Goal: Navigation & Orientation: Go to known website

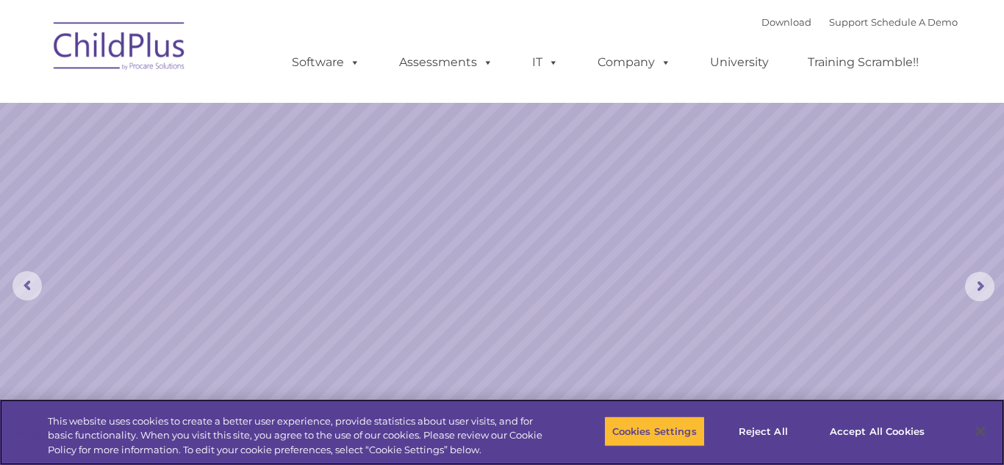
select select "MEDIUM"
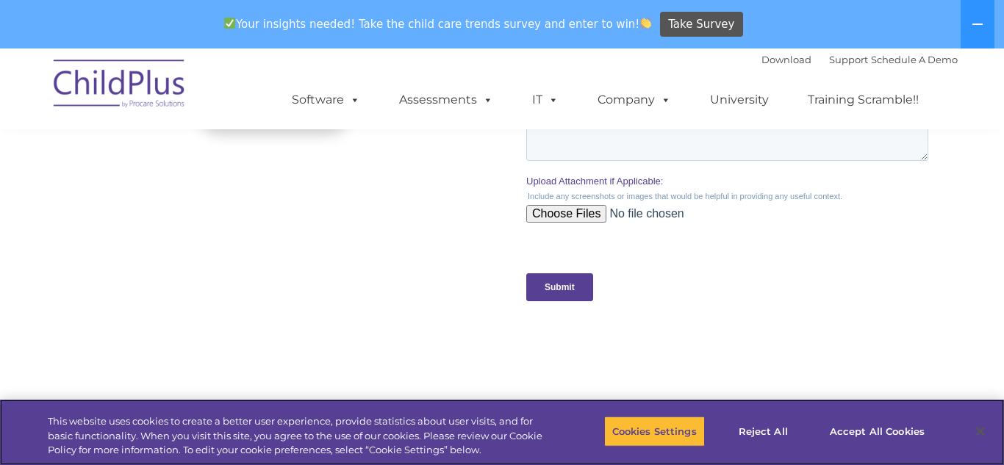
scroll to position [1758, 0]
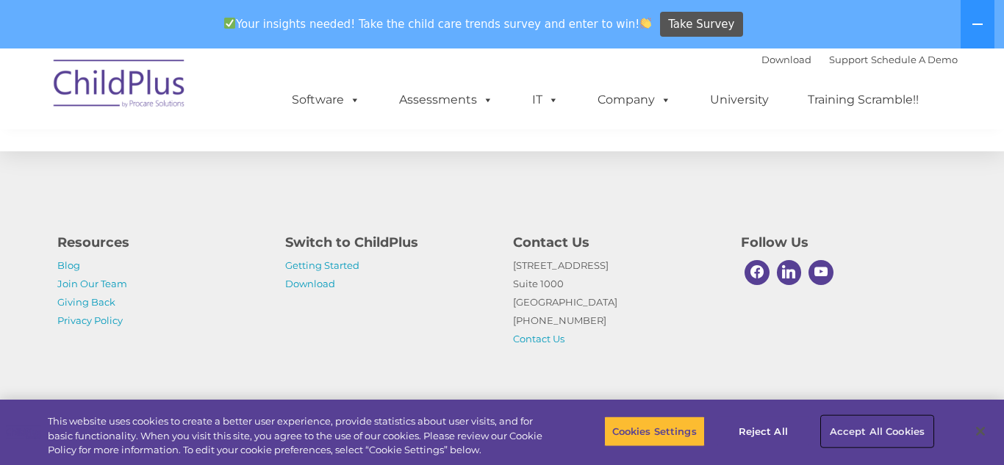
click at [858, 425] on button "Accept All Cookies" at bounding box center [876, 431] width 111 height 31
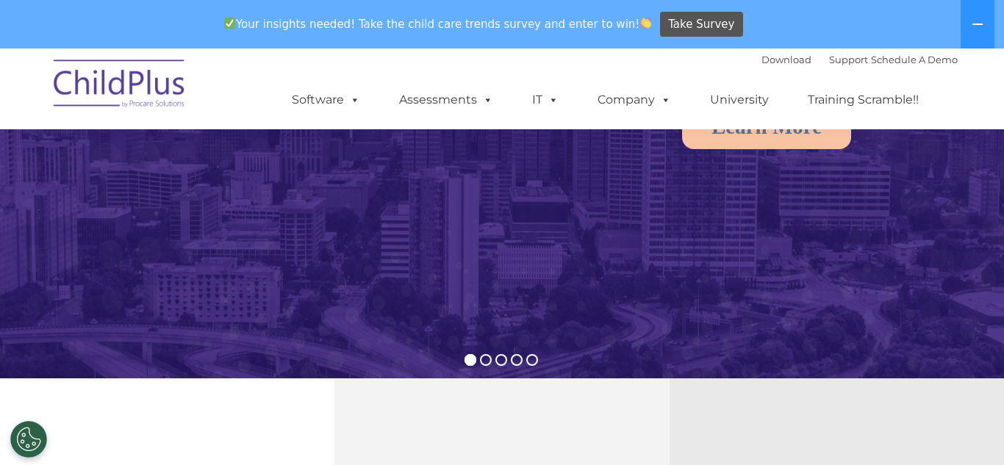
scroll to position [74, 0]
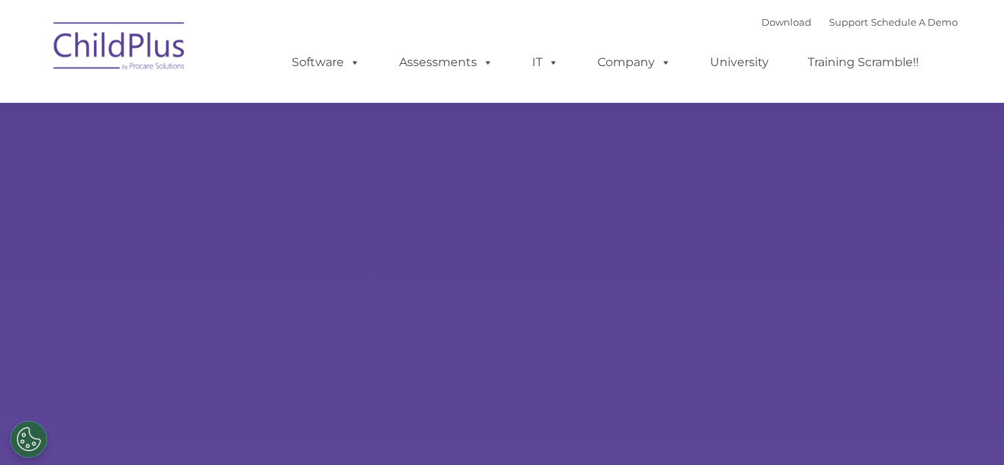
type input ""
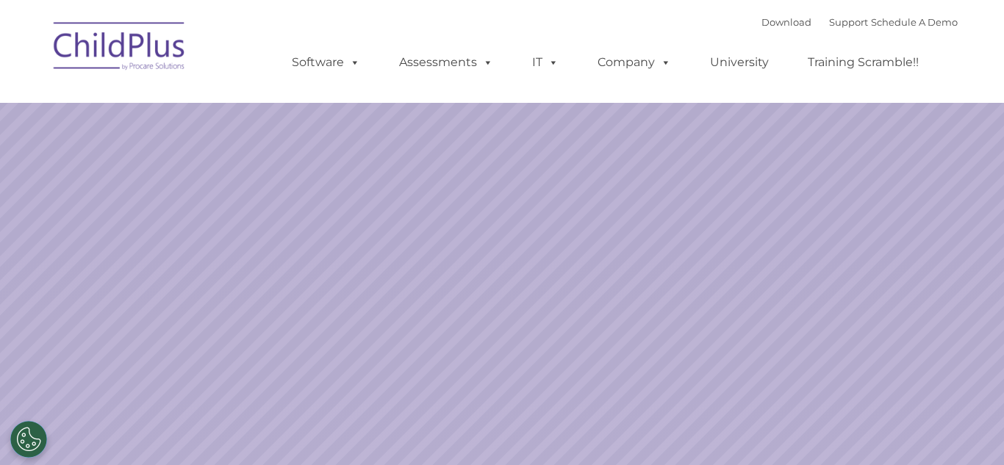
select select "MEDIUM"
